Goal: Task Accomplishment & Management: Use online tool/utility

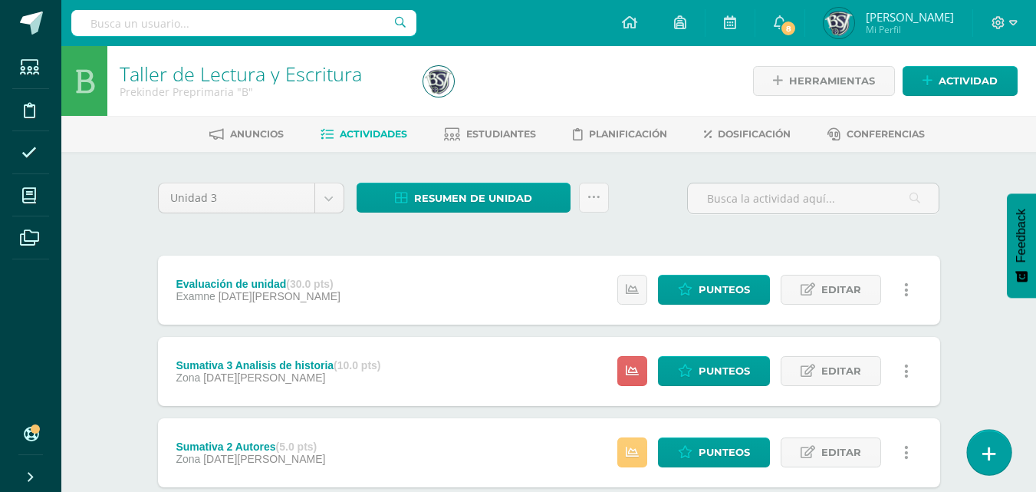
click at [989, 469] on link at bounding box center [989, 451] width 44 height 44
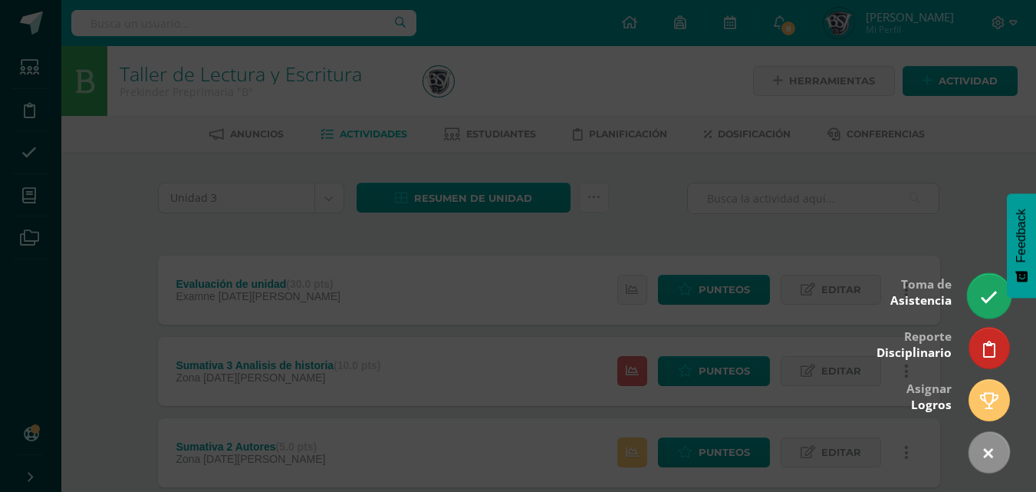
click at [979, 295] on link at bounding box center [989, 295] width 44 height 44
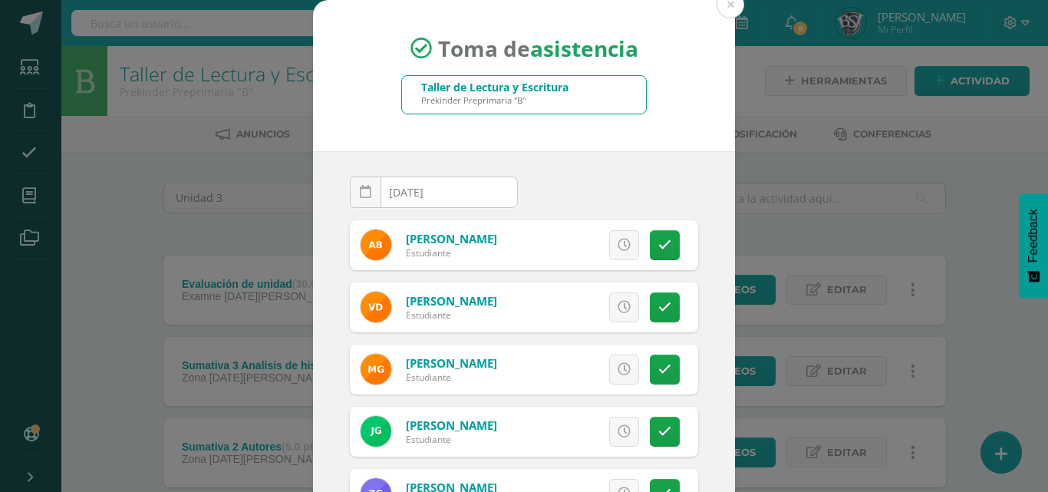
click at [461, 88] on div "Taller de Lectura y Escritura" at bounding box center [494, 87] width 147 height 15
click at [574, 96] on div "Taller de Lectura y Escritura Prekinder Preprimaria "B"" at bounding box center [524, 95] width 244 height 38
click at [564, 91] on div "Taller de Lectura y Escritura" at bounding box center [494, 87] width 147 height 15
click at [716, 1] on button at bounding box center [730, 5] width 28 height 28
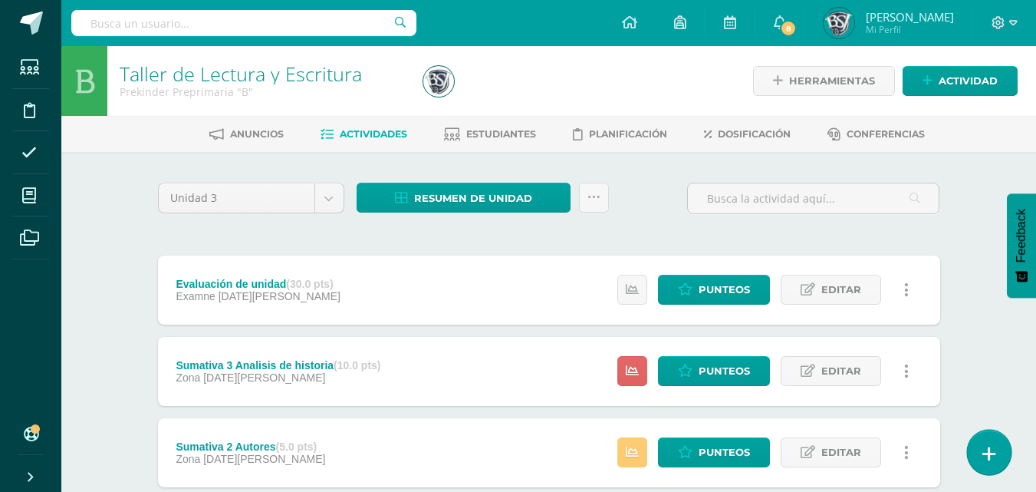
click at [998, 456] on link at bounding box center [989, 451] width 44 height 44
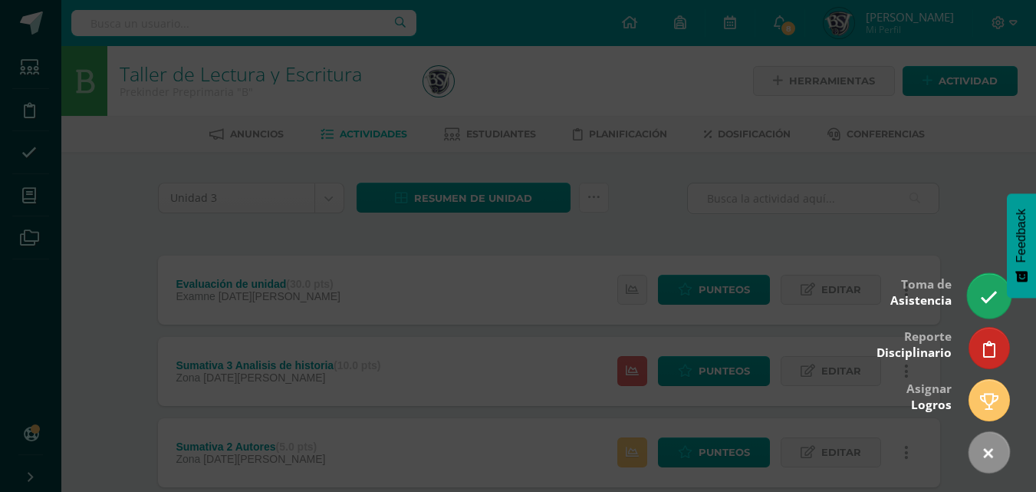
click at [989, 308] on link at bounding box center [989, 295] width 44 height 44
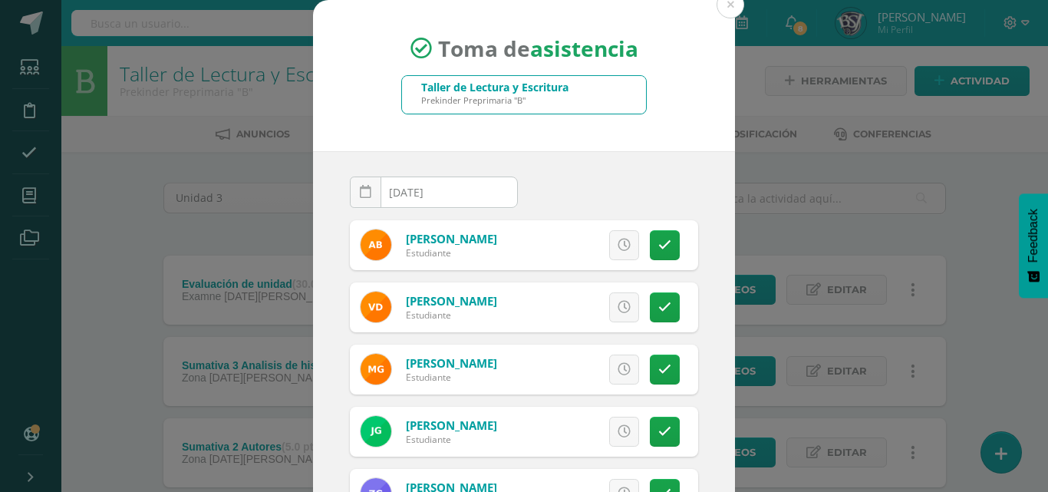
click at [456, 88] on div "Taller de Lectura y Escritura" at bounding box center [494, 87] width 147 height 15
click at [517, 100] on div "Prekinder Preprimaria "B"" at bounding box center [494, 100] width 147 height 12
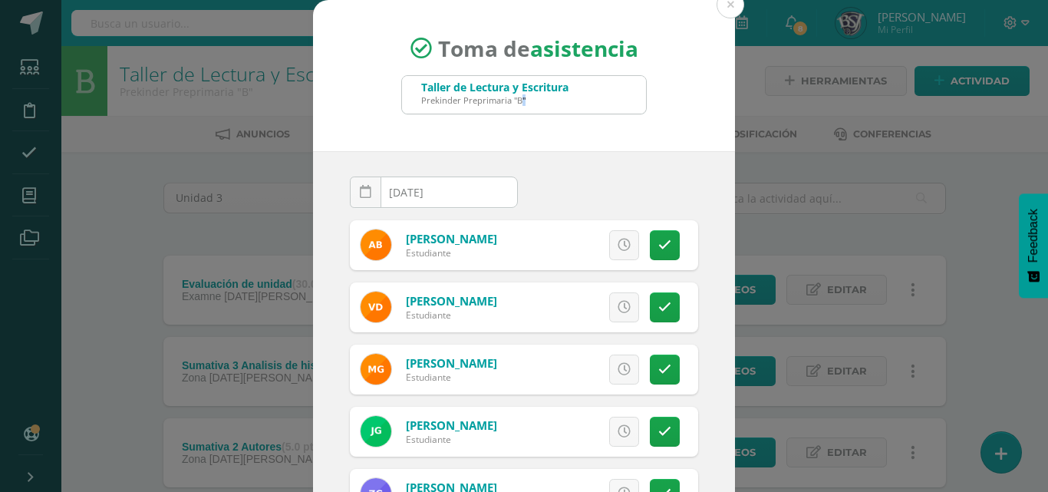
click at [517, 100] on div "Prekinder Preprimaria "B"" at bounding box center [494, 100] width 147 height 12
click at [720, 1] on button at bounding box center [730, 5] width 28 height 28
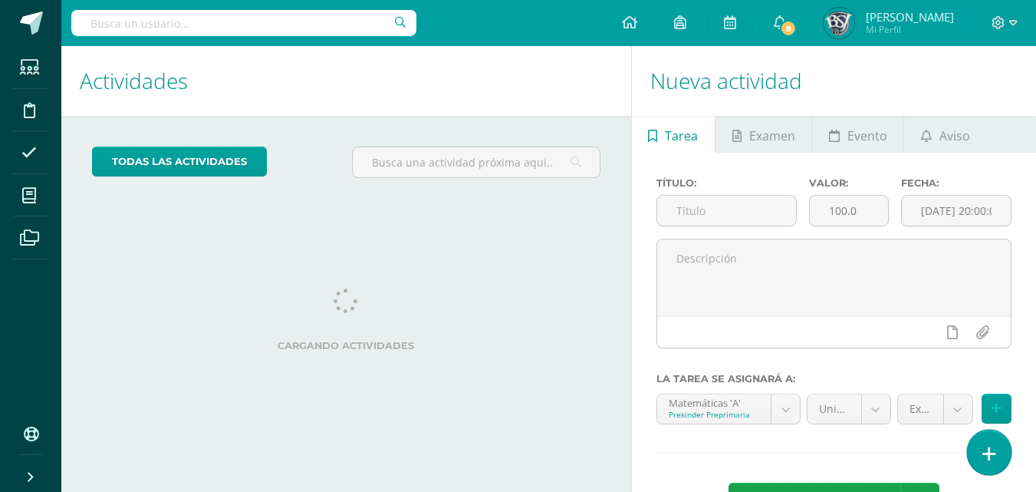
click at [985, 452] on icon at bounding box center [989, 454] width 14 height 18
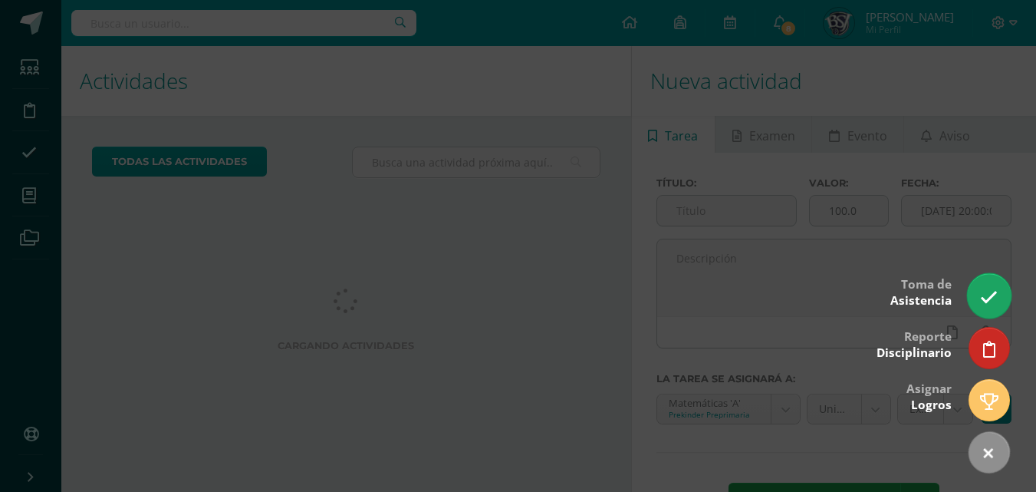
click at [982, 302] on icon at bounding box center [989, 297] width 18 height 18
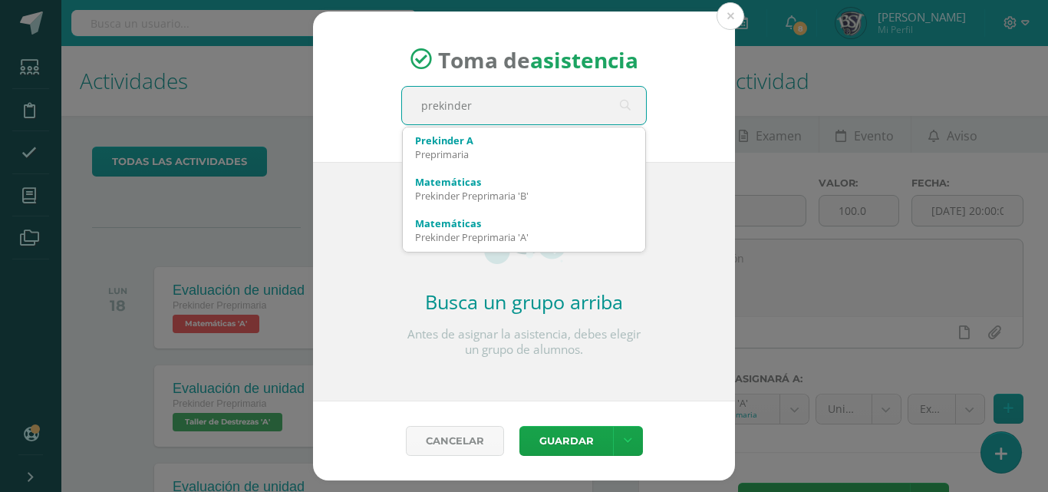
type input "prekinder a"
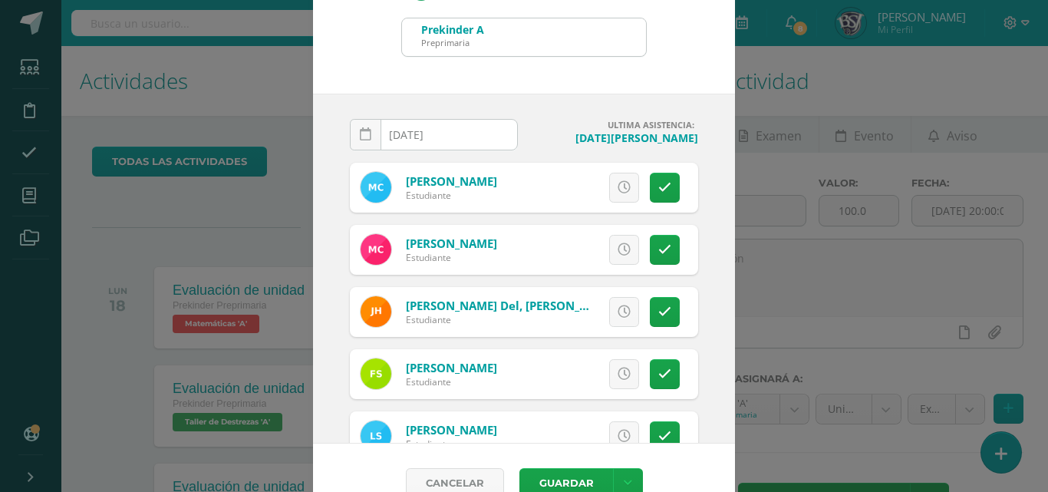
scroll to position [88, 0]
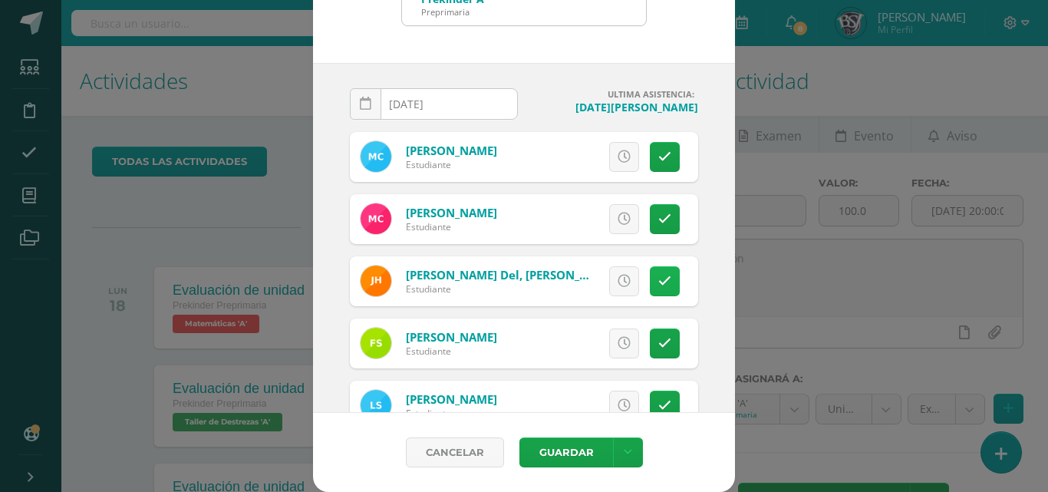
click at [650, 290] on link at bounding box center [665, 281] width 30 height 30
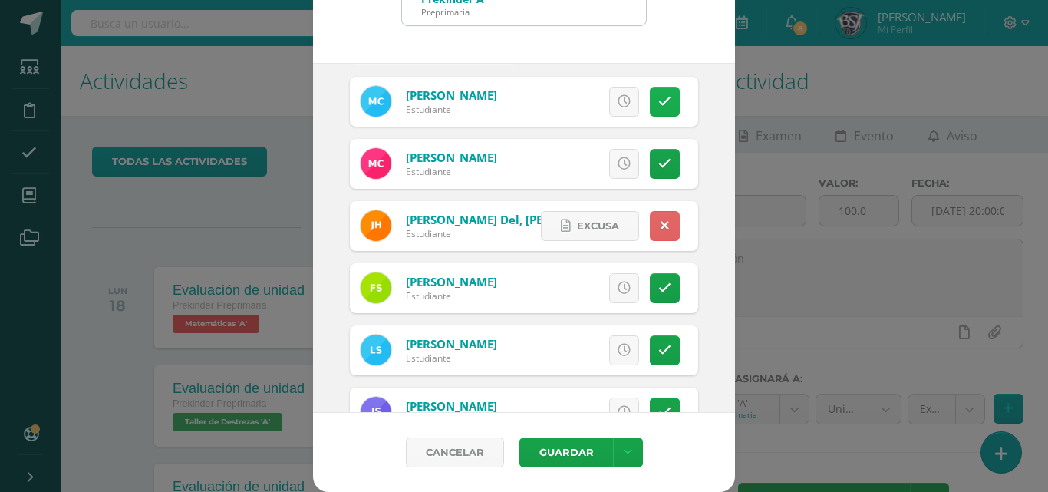
scroll to position [0, 0]
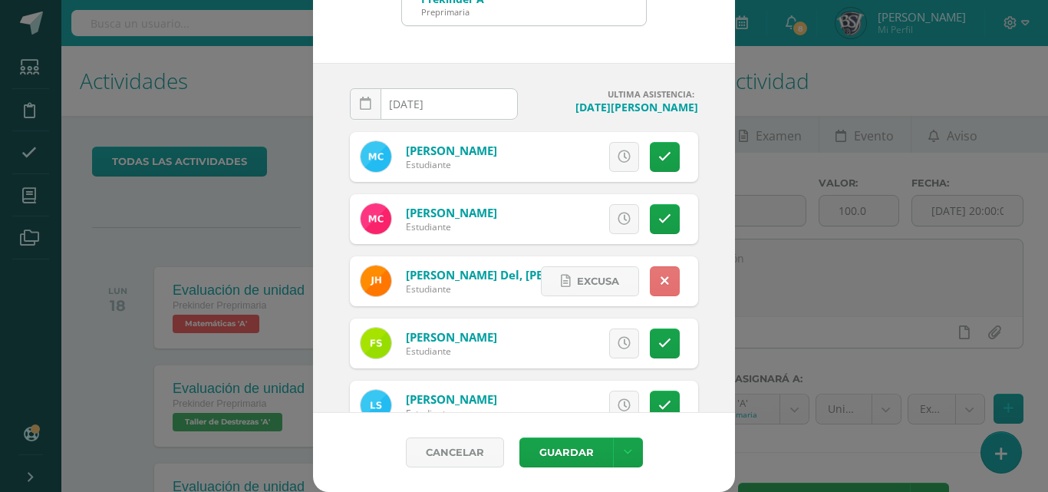
click at [650, 273] on link at bounding box center [665, 281] width 30 height 30
click at [550, 455] on button "Guardar" at bounding box center [566, 452] width 94 height 30
